Goal: Information Seeking & Learning: Learn about a topic

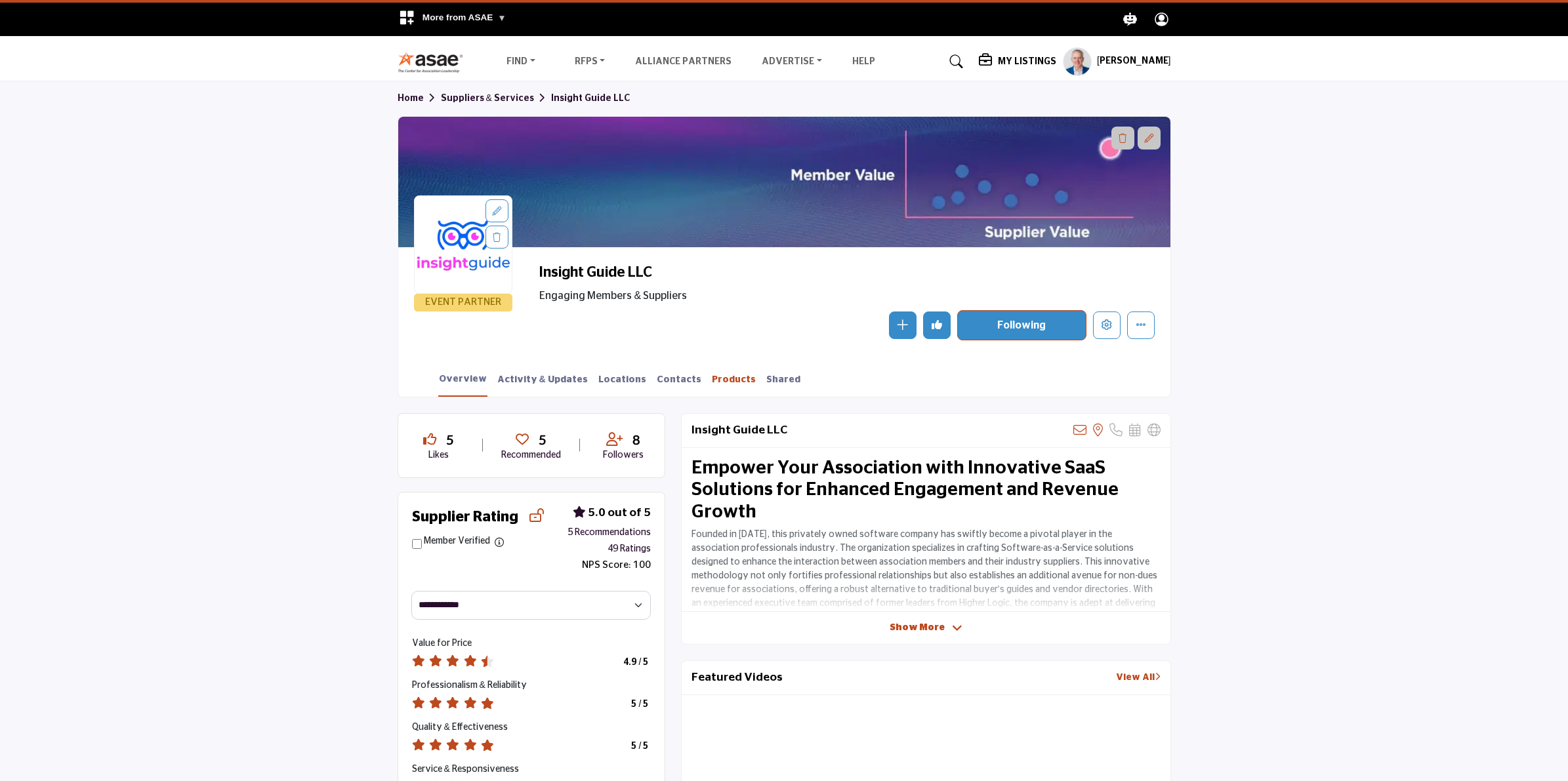
click at [711, 380] on link "Products" at bounding box center [734, 384] width 46 height 23
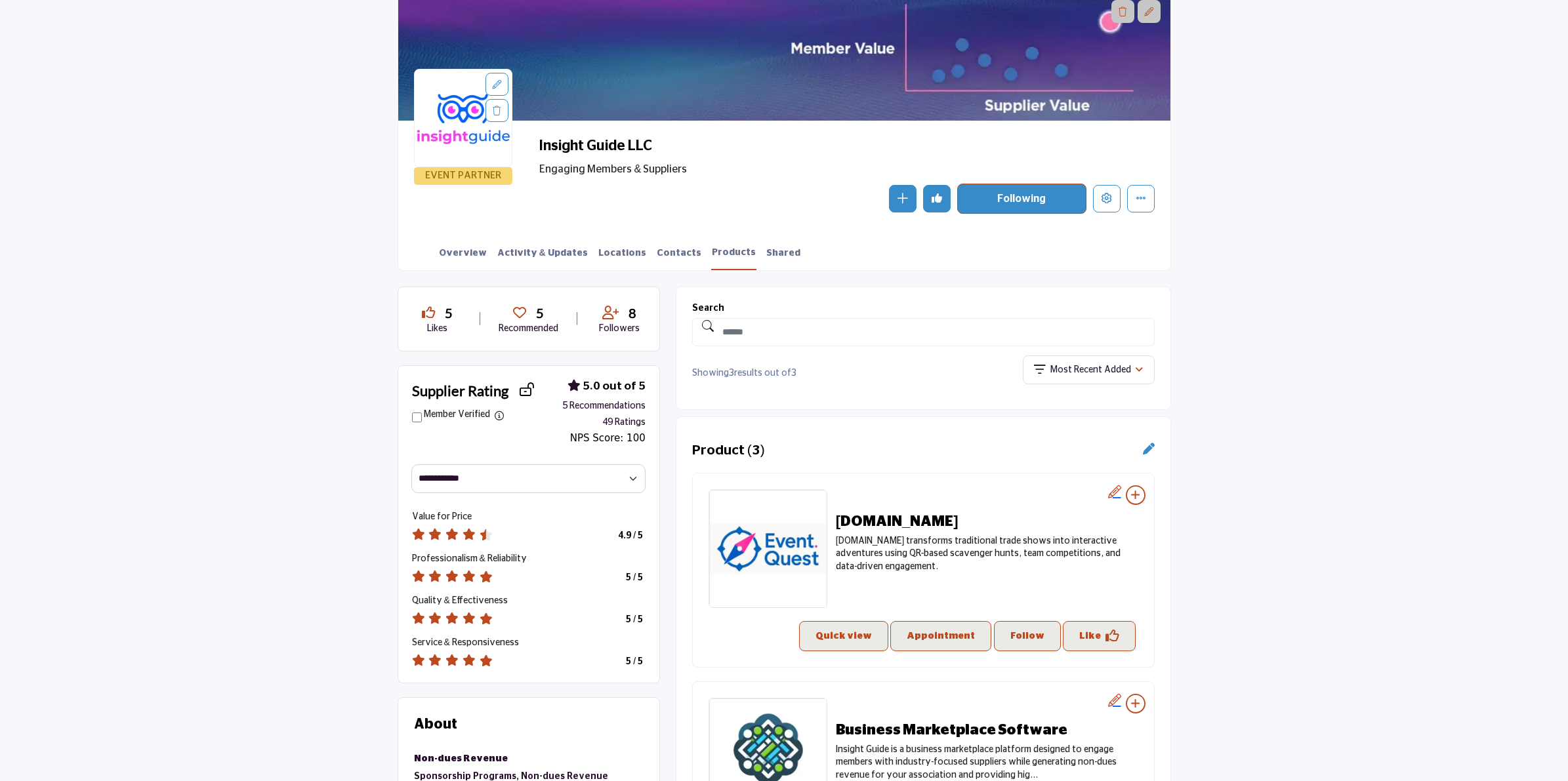
scroll to position [164, 0]
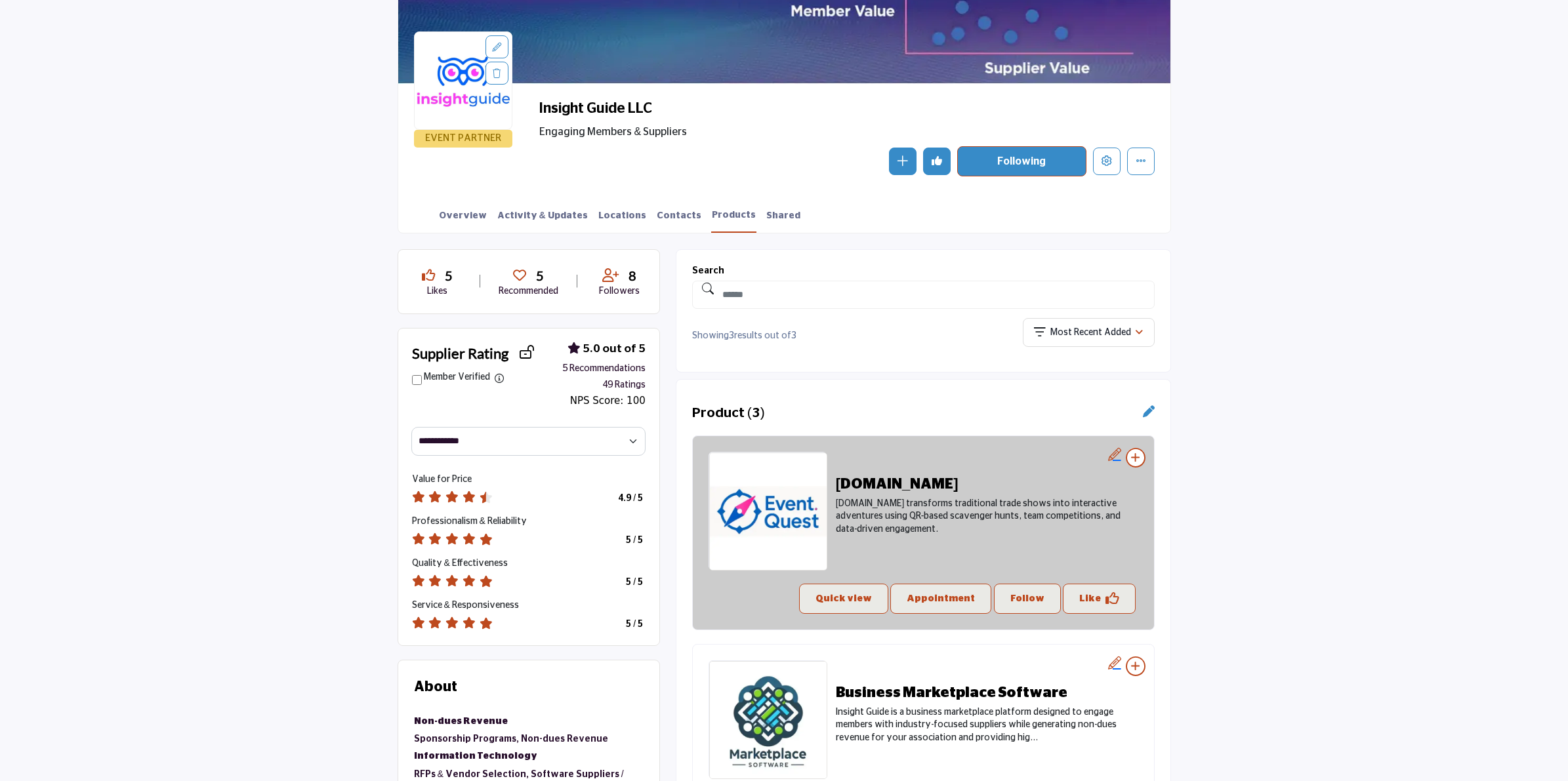
click at [876, 481] on h2 "[DOMAIN_NAME]" at bounding box center [987, 484] width 302 height 17
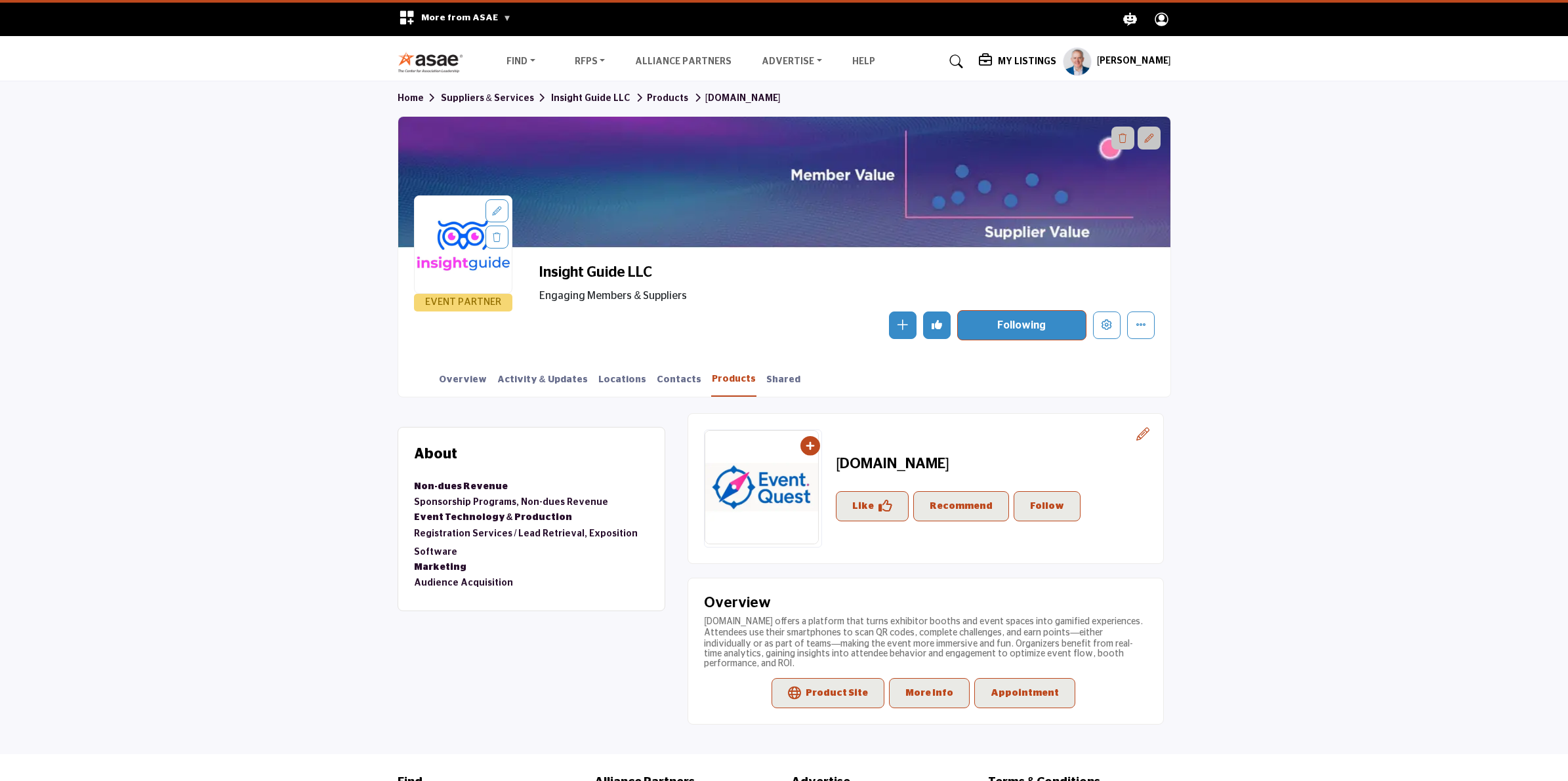
click at [711, 377] on link "Products" at bounding box center [734, 384] width 46 height 24
